Goal: Book appointment/travel/reservation

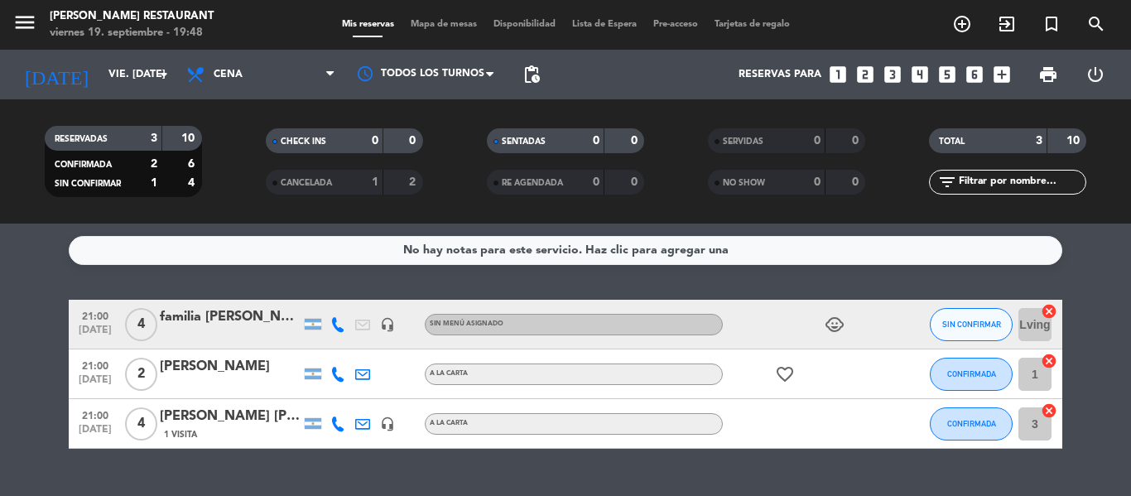
click at [22, 374] on bookings-row "21:00 [DATE] 4 familia [PERSON_NAME] headset_mic Sin menú asignado child_care S…" at bounding box center [565, 374] width 1131 height 149
click at [29, 378] on bookings-row "21:00 [DATE] 4 familia [PERSON_NAME] headset_mic Sin menú asignado child_care S…" at bounding box center [565, 374] width 1131 height 149
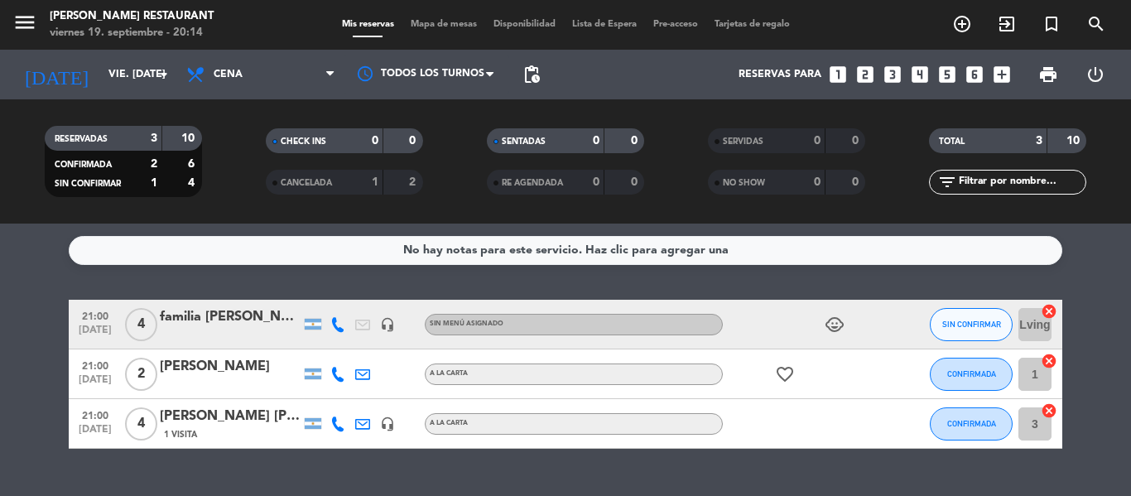
click at [45, 335] on bookings-row "21:00 [DATE] 4 familia [PERSON_NAME] headset_mic Sin menú asignado child_care S…" at bounding box center [565, 374] width 1131 height 149
click at [976, 371] on span "CONFIRMADA" at bounding box center [971, 373] width 49 height 9
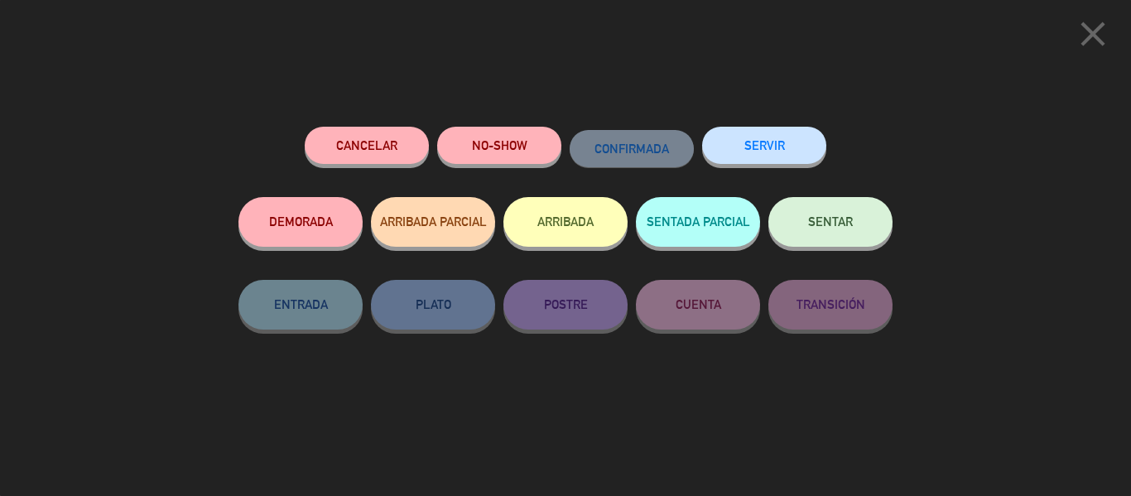
click at [837, 219] on span "SENTAR" at bounding box center [830, 222] width 45 height 14
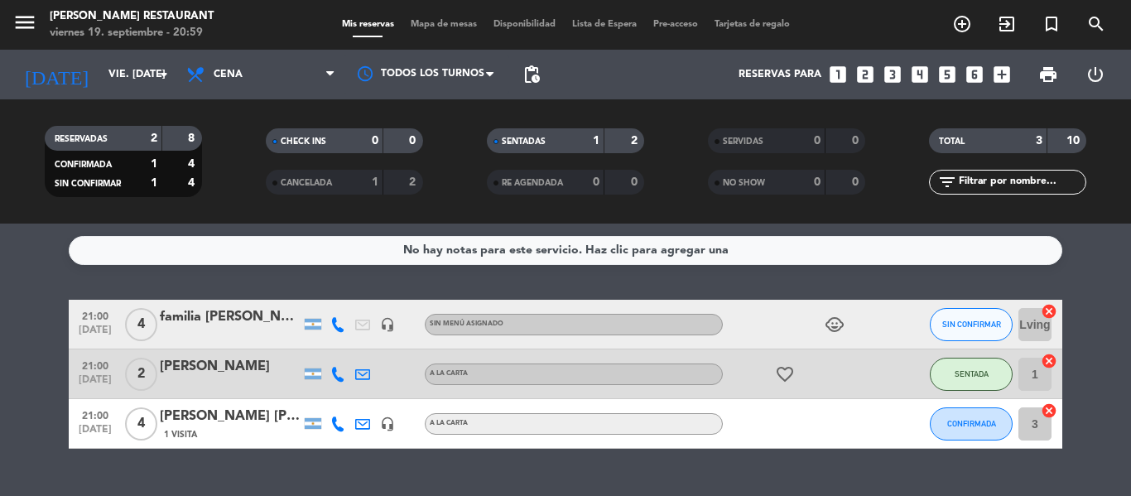
click at [576, 272] on div "No hay notas para este servicio. Haz clic para agregar una 21:00 [DATE] 4 famil…" at bounding box center [565, 360] width 1131 height 272
click at [649, 37] on div "menu [PERSON_NAME] Restaurant viernes 19. septiembre - 20:59 Mis reservas Mapa …" at bounding box center [565, 25] width 1131 height 50
click at [644, 72] on div "Reservas para looks_one looks_two looks_3 looks_4 looks_5 looks_6 add_box" at bounding box center [783, 75] width 470 height 50
click at [865, 76] on icon "looks_two" at bounding box center [866, 75] width 22 height 22
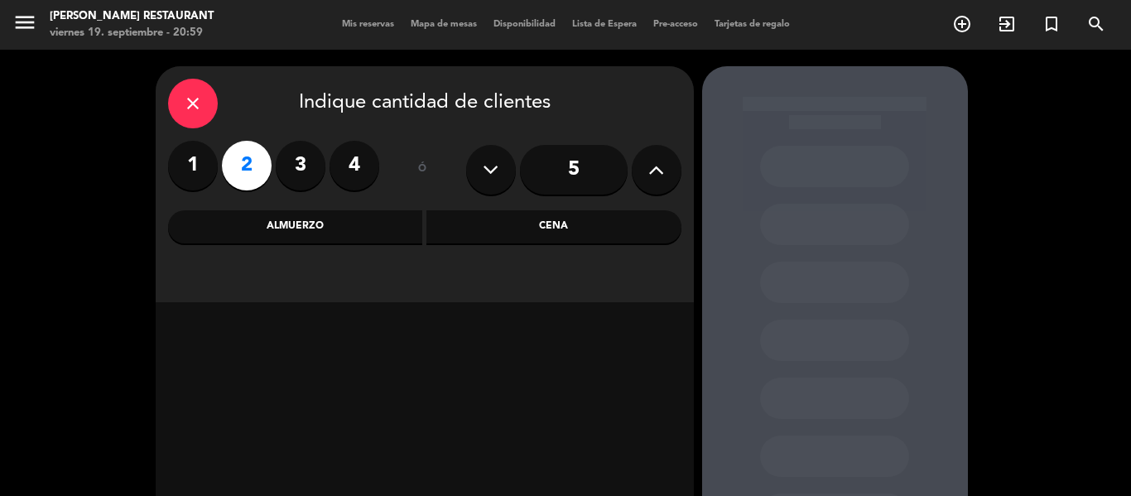
click at [311, 161] on label "3" at bounding box center [301, 166] width 50 height 50
click at [583, 230] on div "Cena" at bounding box center [554, 226] width 255 height 33
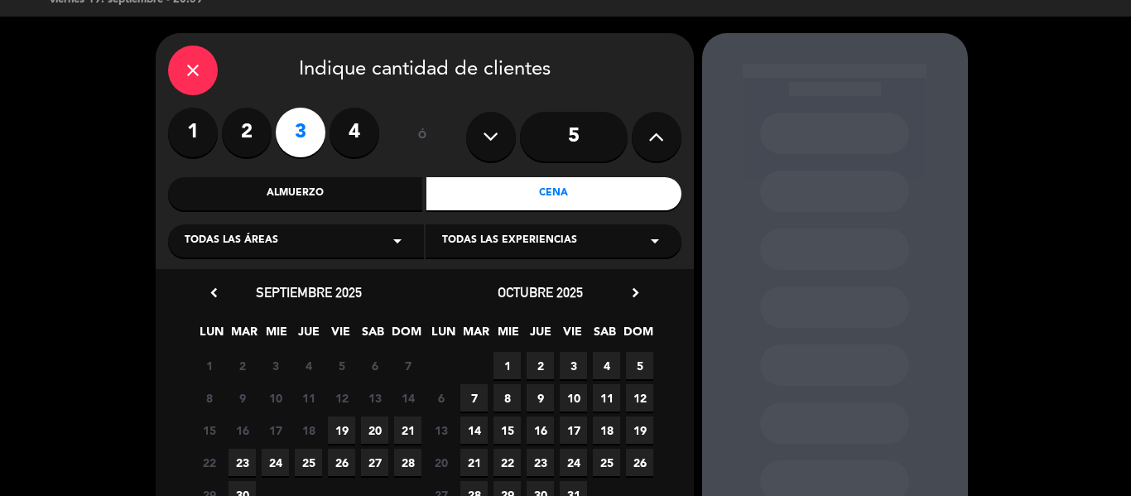
scroll to position [66, 0]
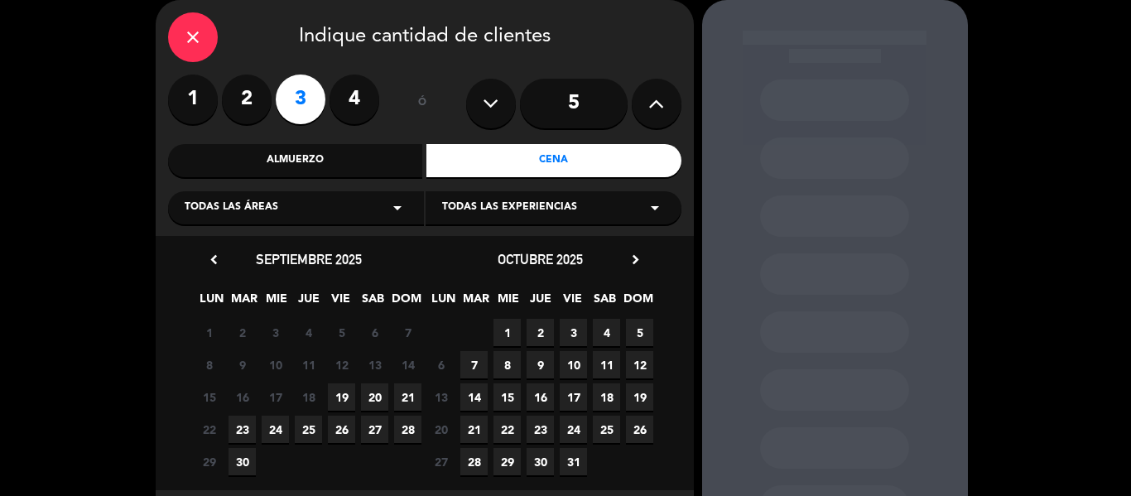
click at [342, 398] on span "19" at bounding box center [341, 396] width 27 height 27
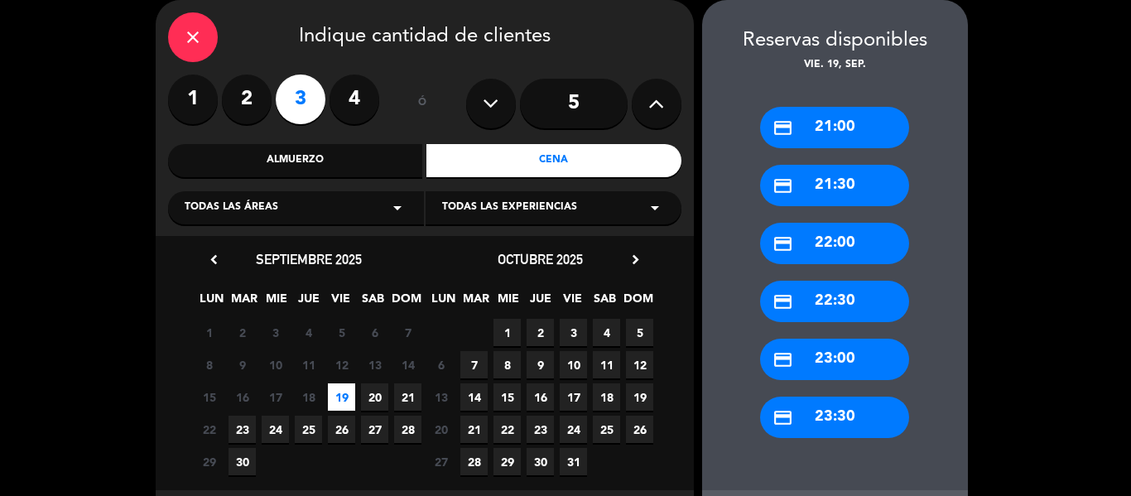
click at [841, 190] on div "credit_card 21:30" at bounding box center [834, 185] width 149 height 41
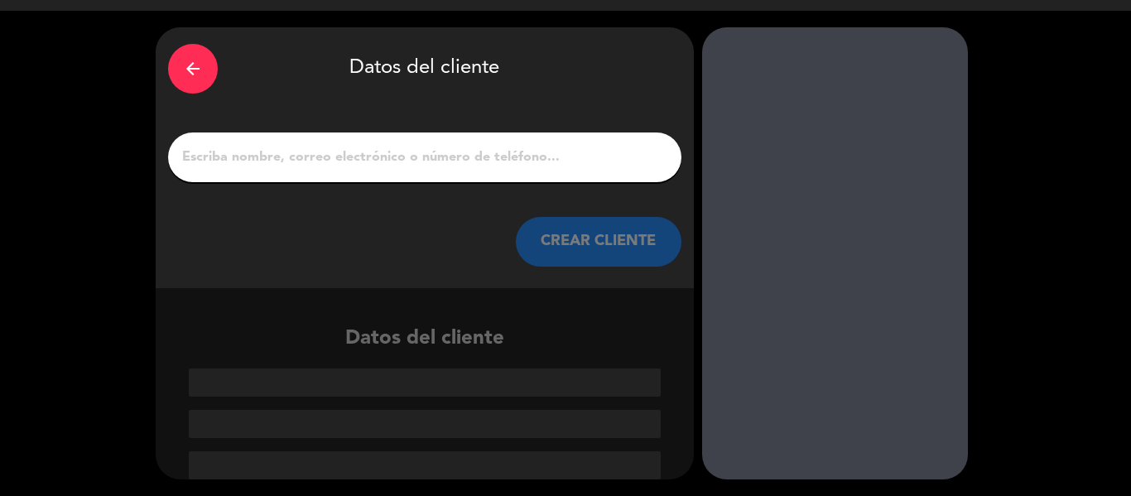
click at [452, 166] on input "1" at bounding box center [425, 157] width 489 height 23
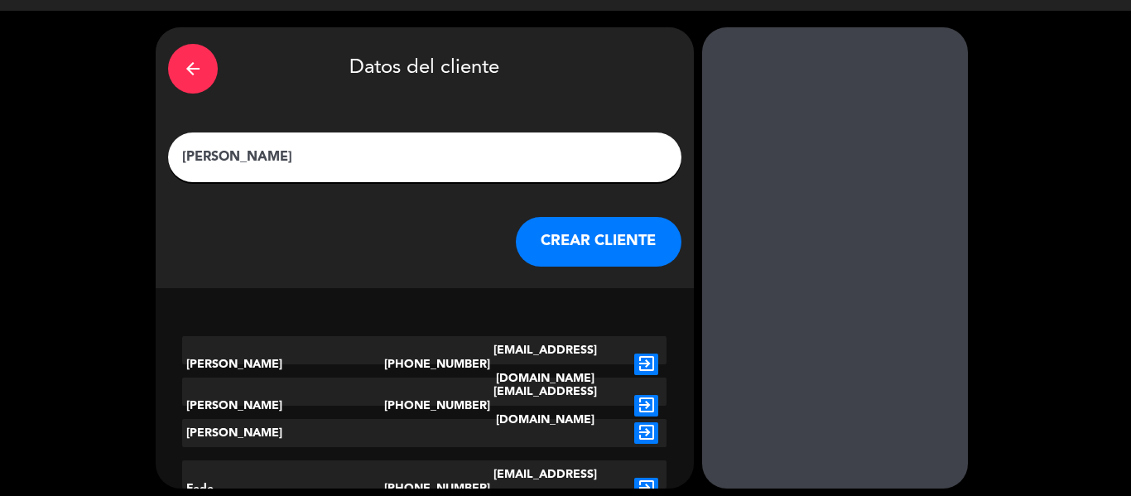
type input "[PERSON_NAME]"
click at [625, 244] on button "CREAR CLIENTE" at bounding box center [599, 242] width 166 height 50
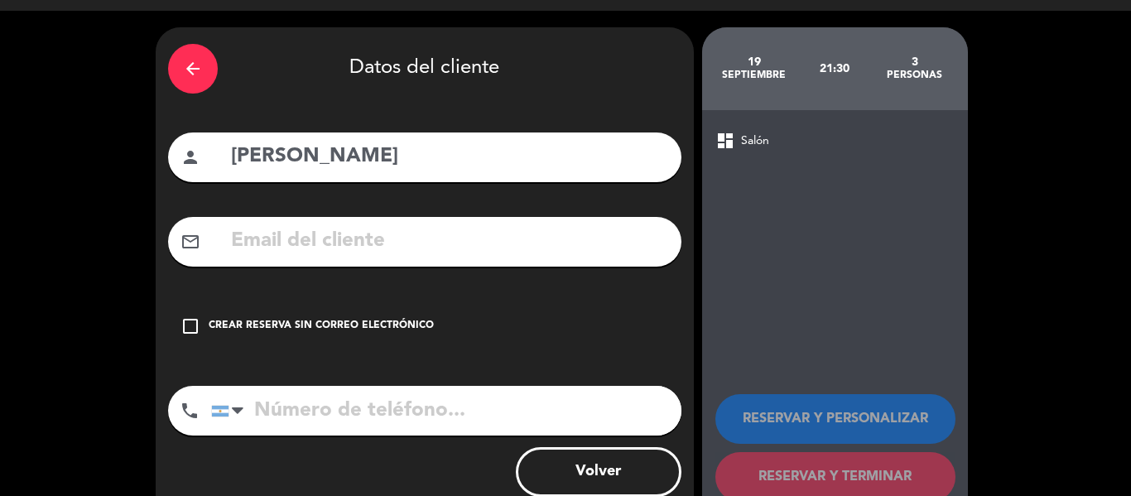
click at [242, 324] on div "Crear reserva sin correo electrónico" at bounding box center [321, 326] width 225 height 17
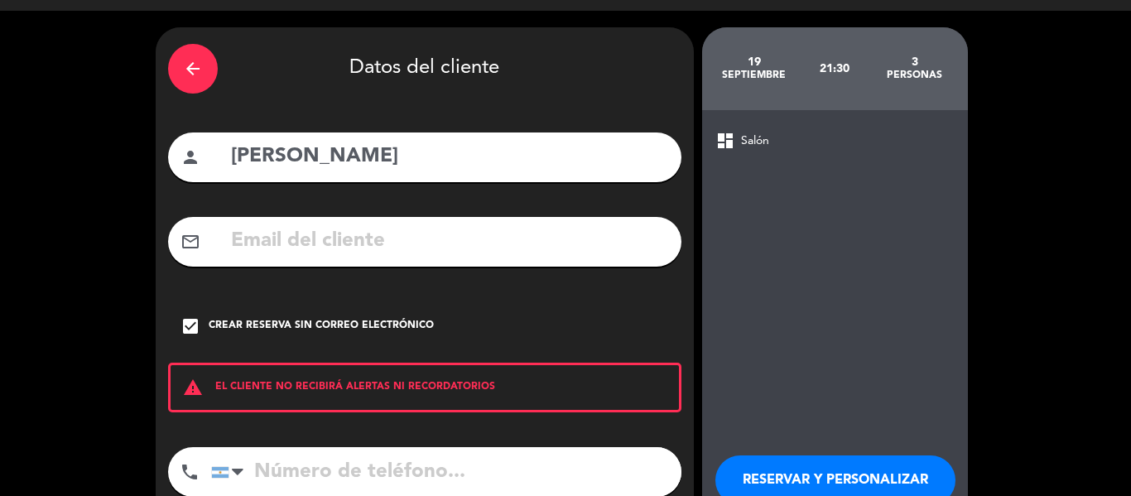
click at [364, 464] on input "tel" at bounding box center [446, 472] width 470 height 50
type input "1133551848"
click at [885, 186] on div "dashboard Salón RESERVAR Y PERSONALIZAR RESERVAR Y TERMINAR" at bounding box center [835, 346] width 266 height 473
click at [799, 466] on button "RESERVAR Y PERSONALIZAR" at bounding box center [836, 481] width 240 height 50
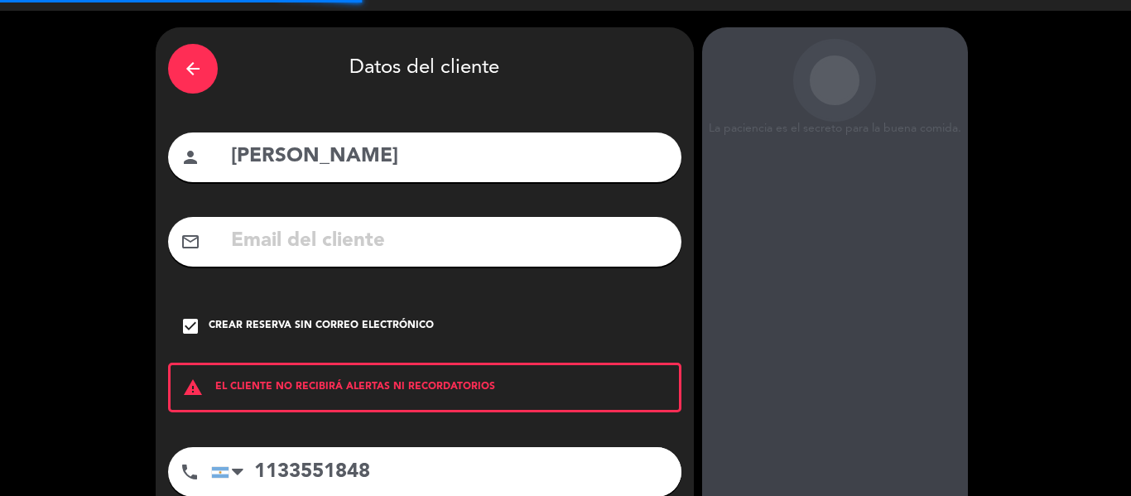
scroll to position [66, 0]
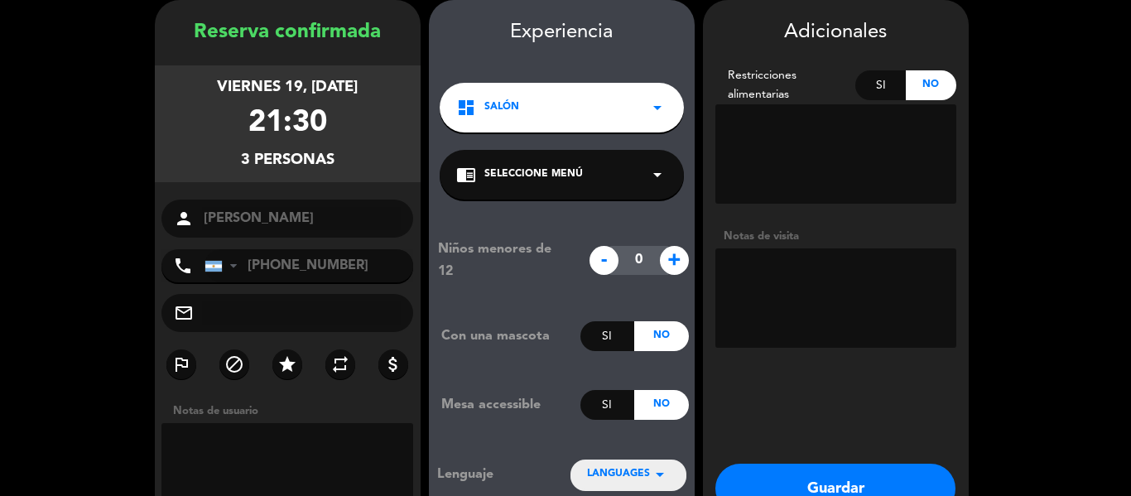
click at [673, 266] on span "+" at bounding box center [674, 260] width 29 height 29
type input "1"
click at [836, 482] on button "Guardar" at bounding box center [836, 489] width 240 height 50
